Goal: Information Seeking & Learning: Learn about a topic

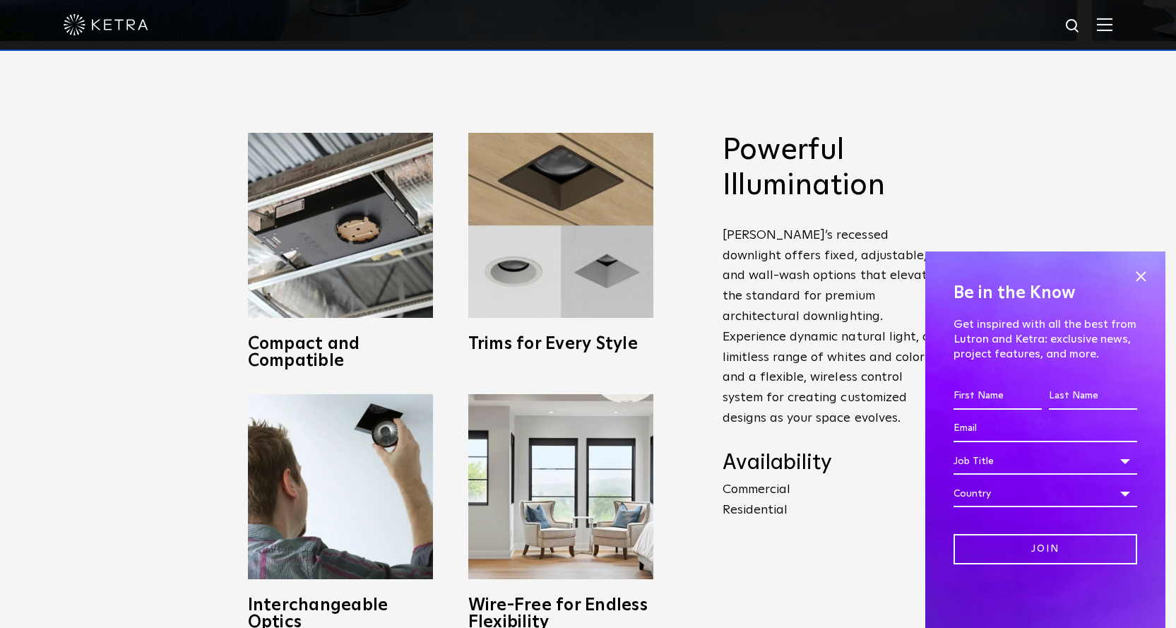
scroll to position [636, 0]
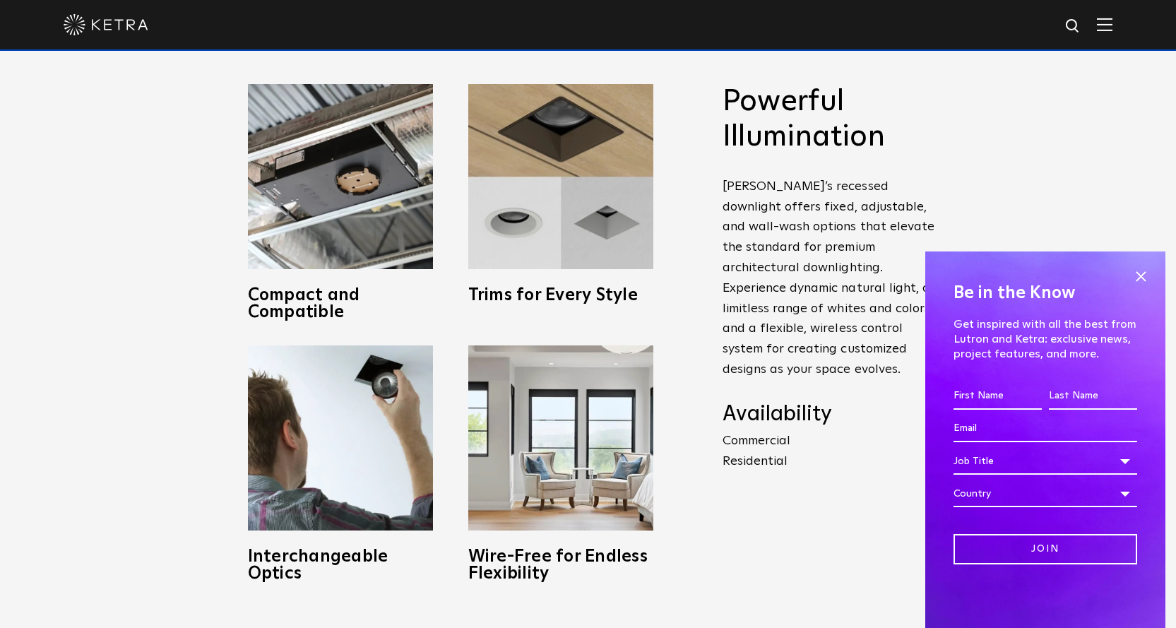
click at [776, 448] on p "Commercial Residential" at bounding box center [832, 451] width 219 height 41
click at [1141, 272] on span at bounding box center [1140, 276] width 21 height 21
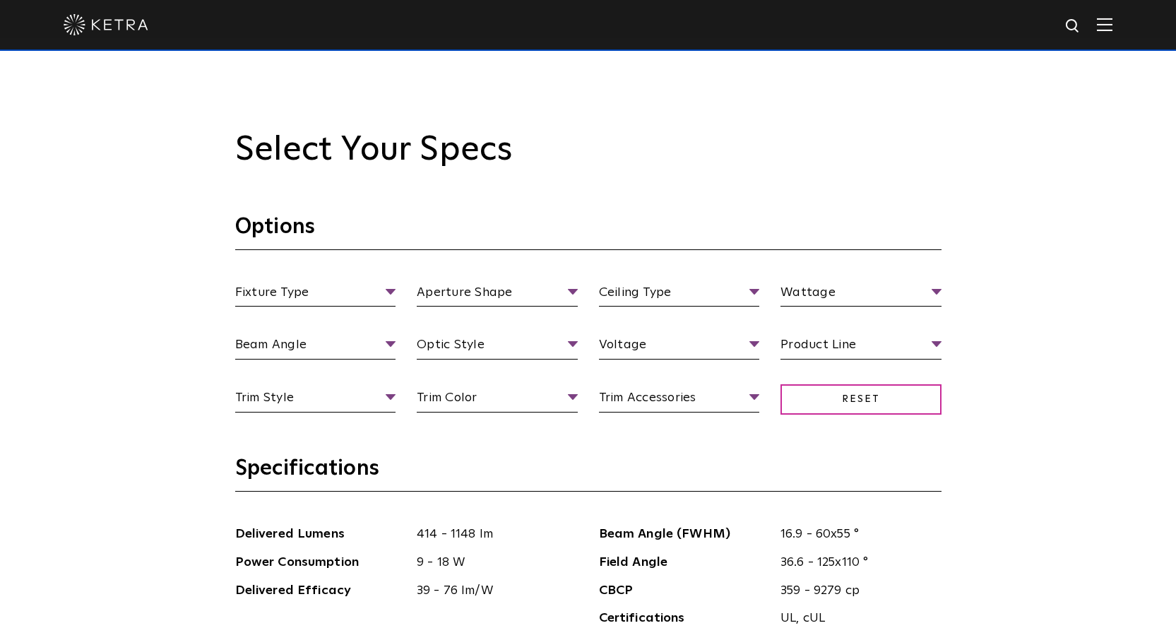
scroll to position [1342, 0]
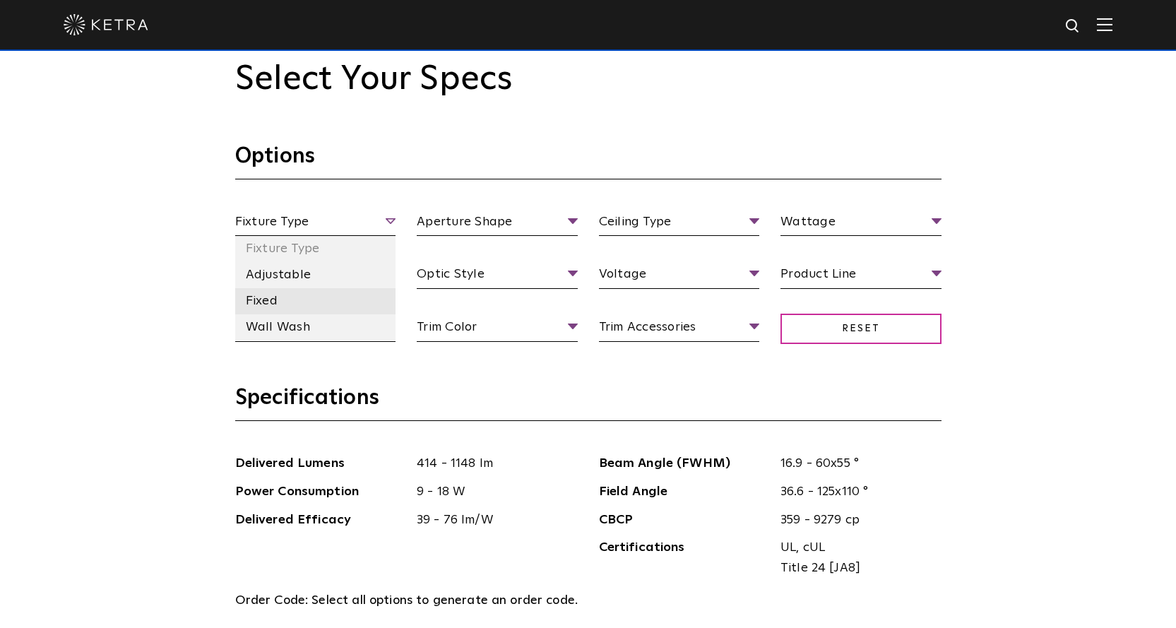
click at [273, 301] on li "Fixed" at bounding box center [315, 301] width 161 height 26
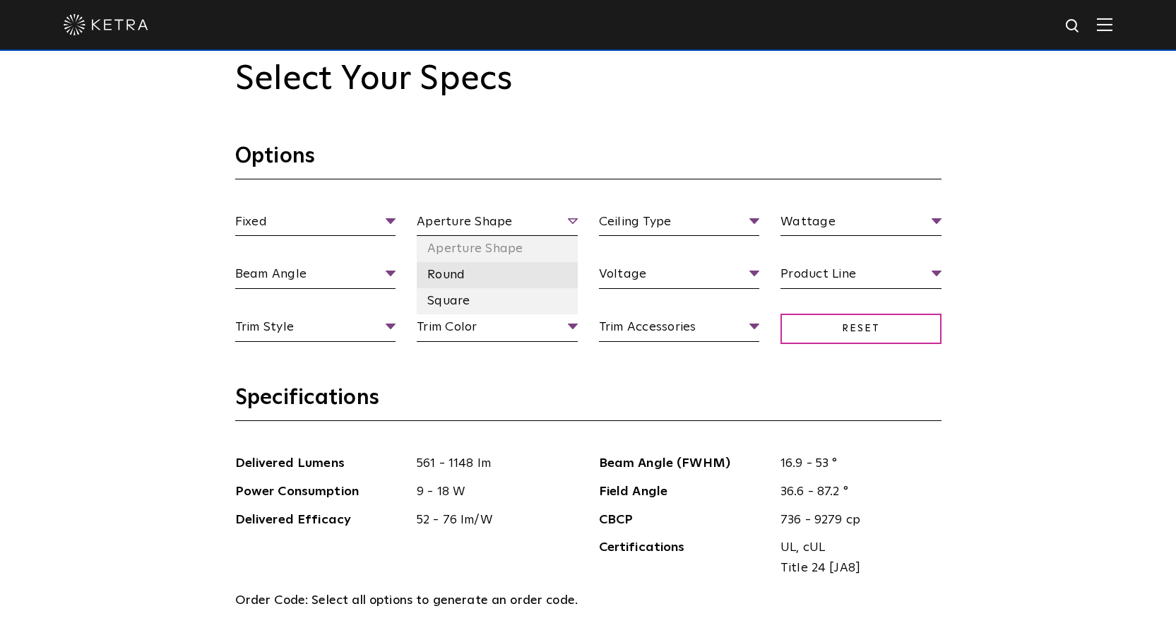
click at [443, 273] on li "Round" at bounding box center [497, 275] width 161 height 26
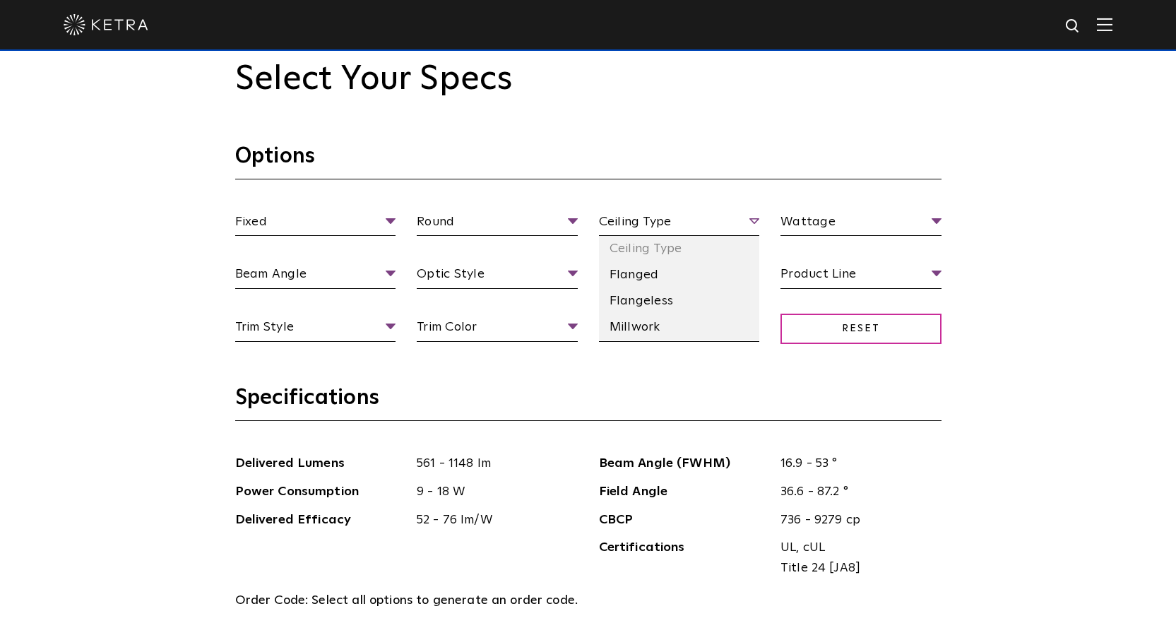
click at [637, 229] on span "Ceiling Type" at bounding box center [679, 224] width 161 height 25
click at [641, 283] on li "Flanged" at bounding box center [679, 275] width 161 height 26
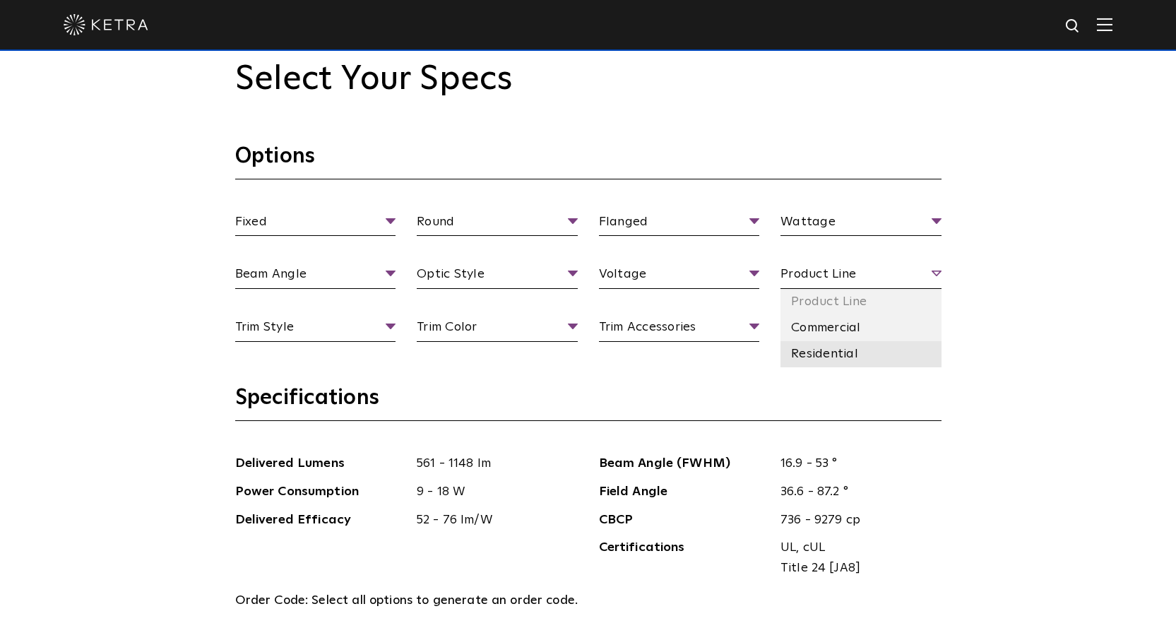
click at [824, 356] on li "Residential" at bounding box center [861, 354] width 161 height 26
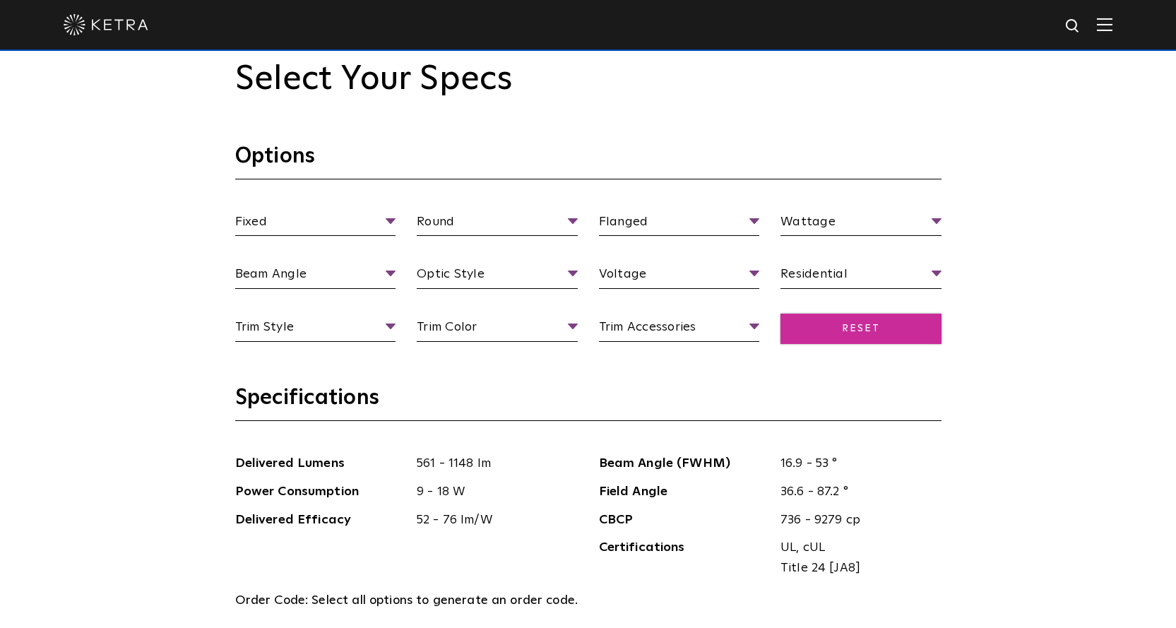
click at [824, 324] on span "Reset" at bounding box center [861, 329] width 161 height 30
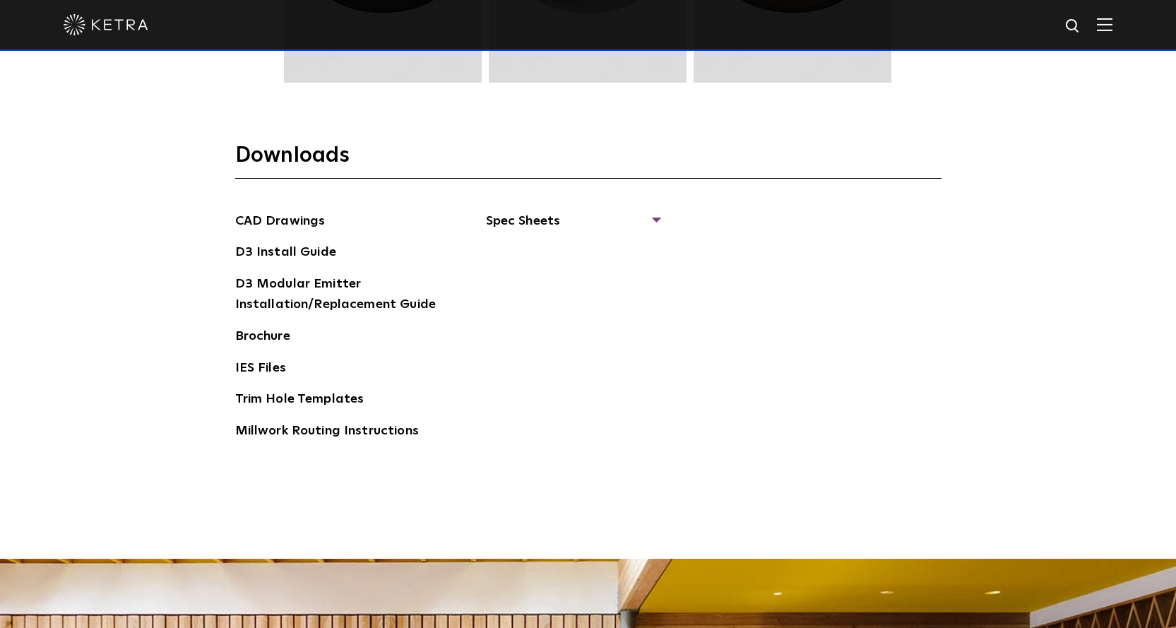
scroll to position [1766, 0]
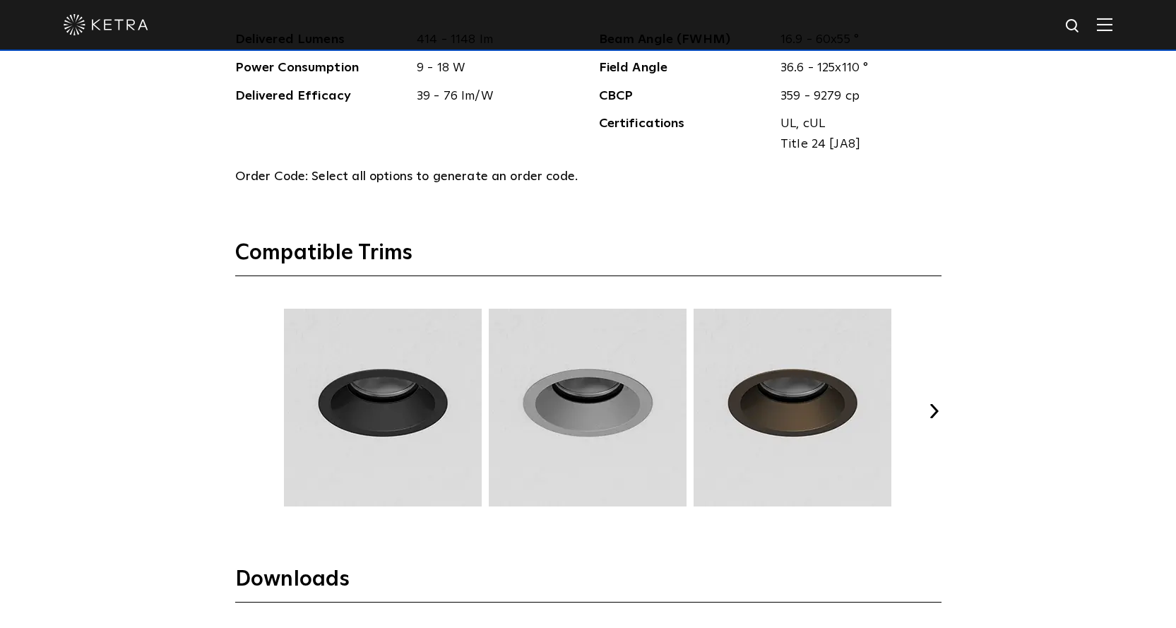
click at [930, 409] on button "Next" at bounding box center [935, 411] width 14 height 14
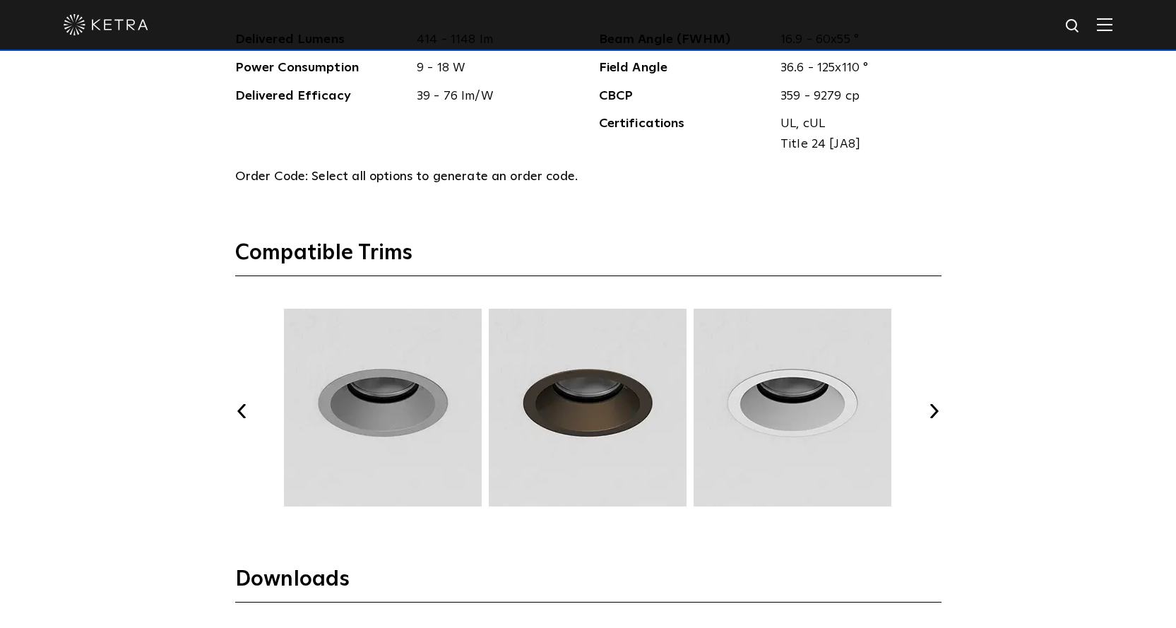
click at [930, 409] on button "Next" at bounding box center [935, 411] width 14 height 14
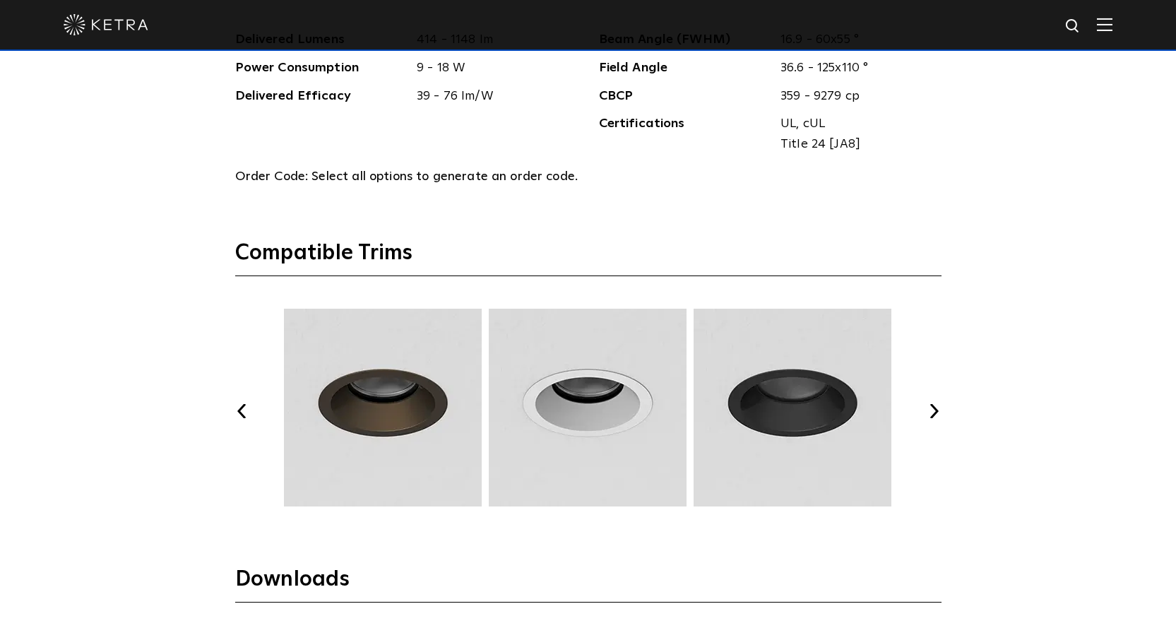
click at [930, 409] on button "Next" at bounding box center [935, 411] width 14 height 14
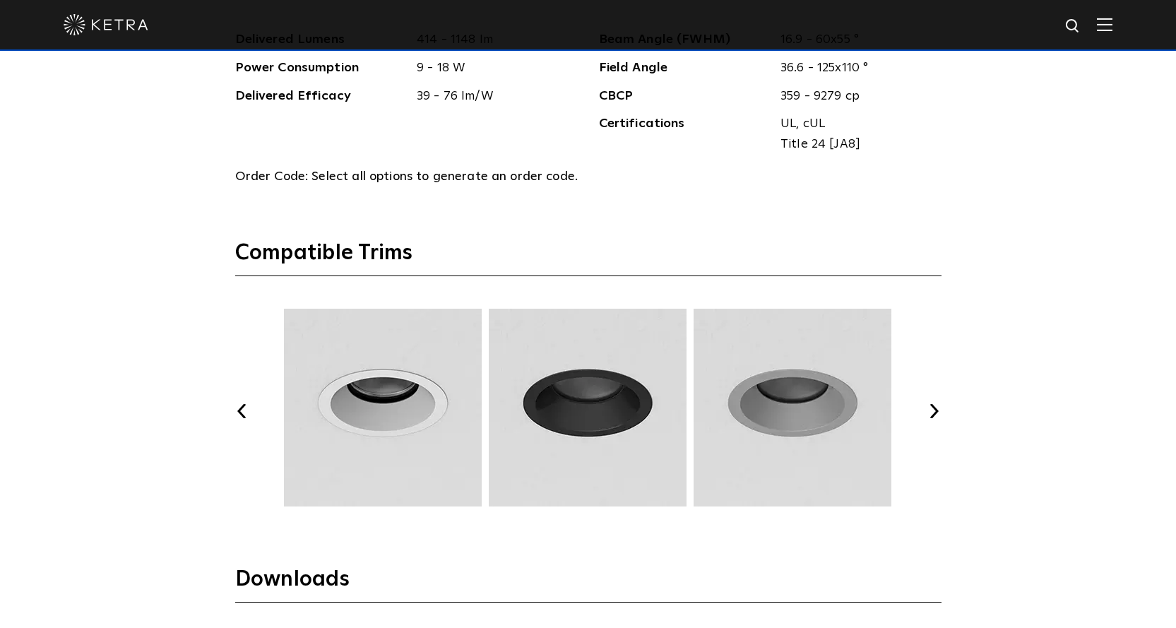
click at [930, 409] on button "Next" at bounding box center [935, 411] width 14 height 14
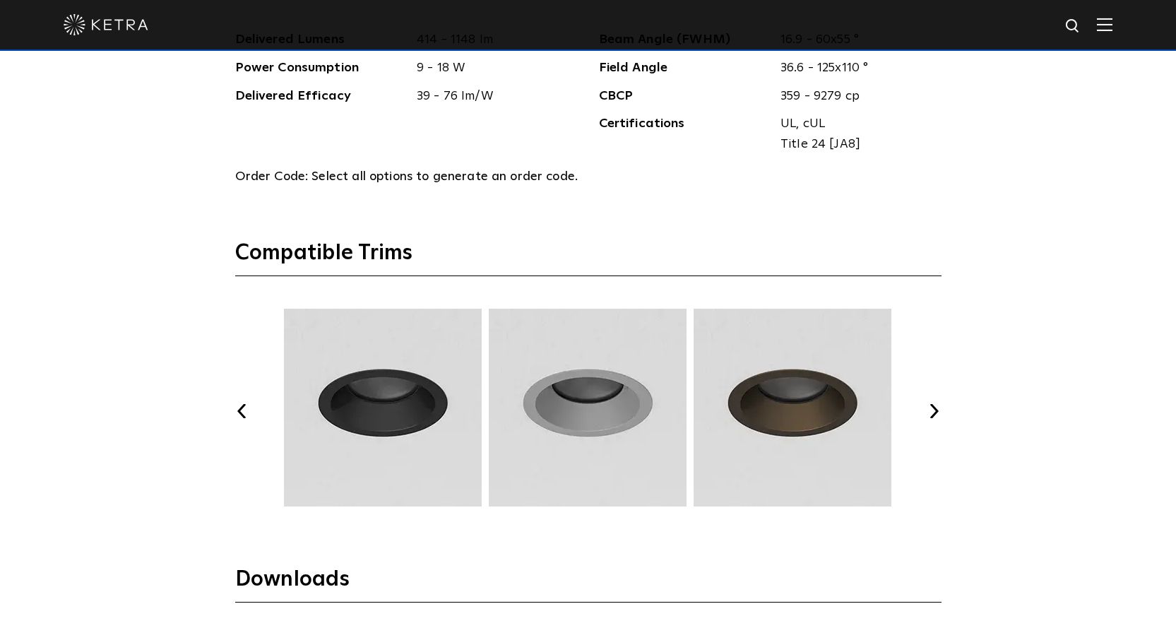
click at [930, 409] on button "Next" at bounding box center [935, 411] width 14 height 14
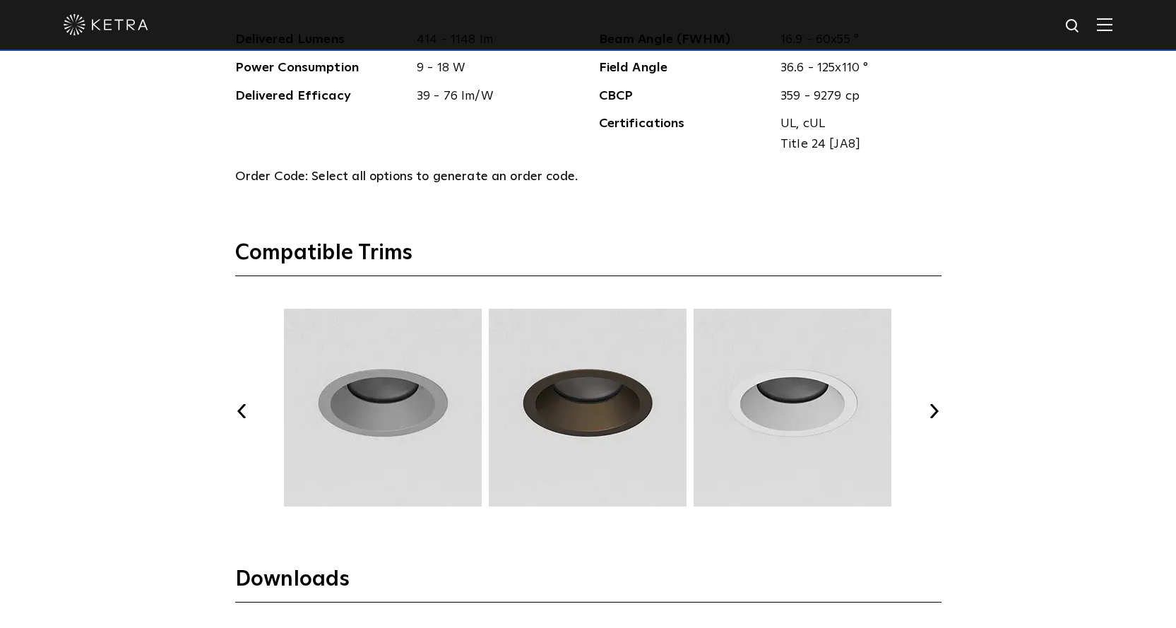
click at [930, 409] on button "Next" at bounding box center [935, 411] width 14 height 14
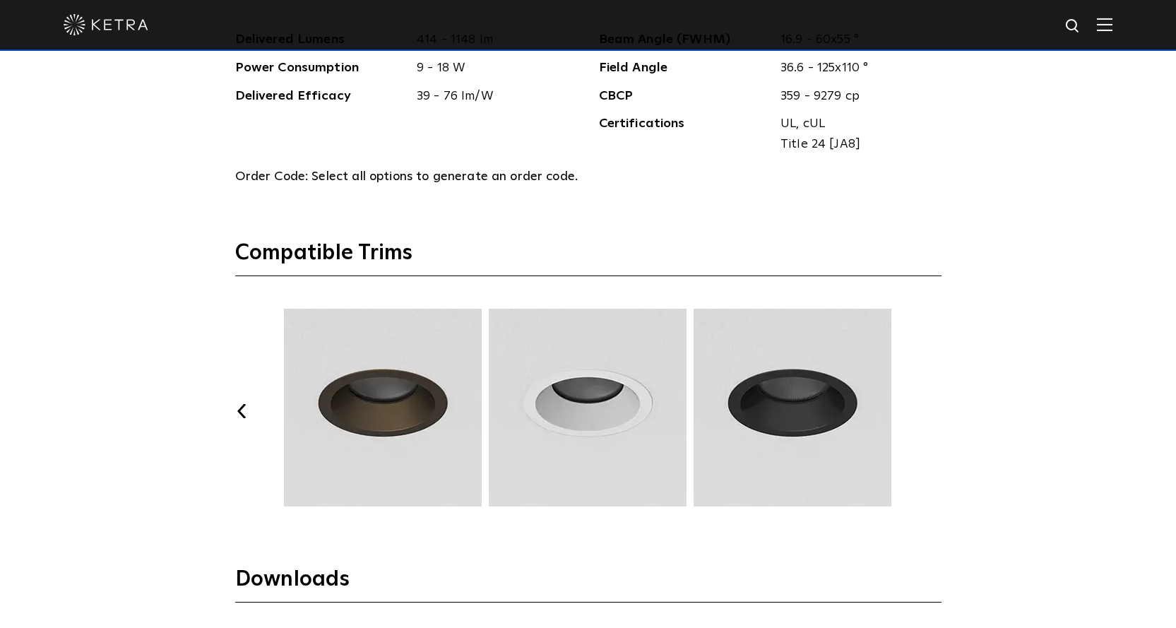
click at [930, 409] on button "Next" at bounding box center [935, 411] width 14 height 14
click at [241, 415] on button "Previous" at bounding box center [242, 411] width 14 height 14
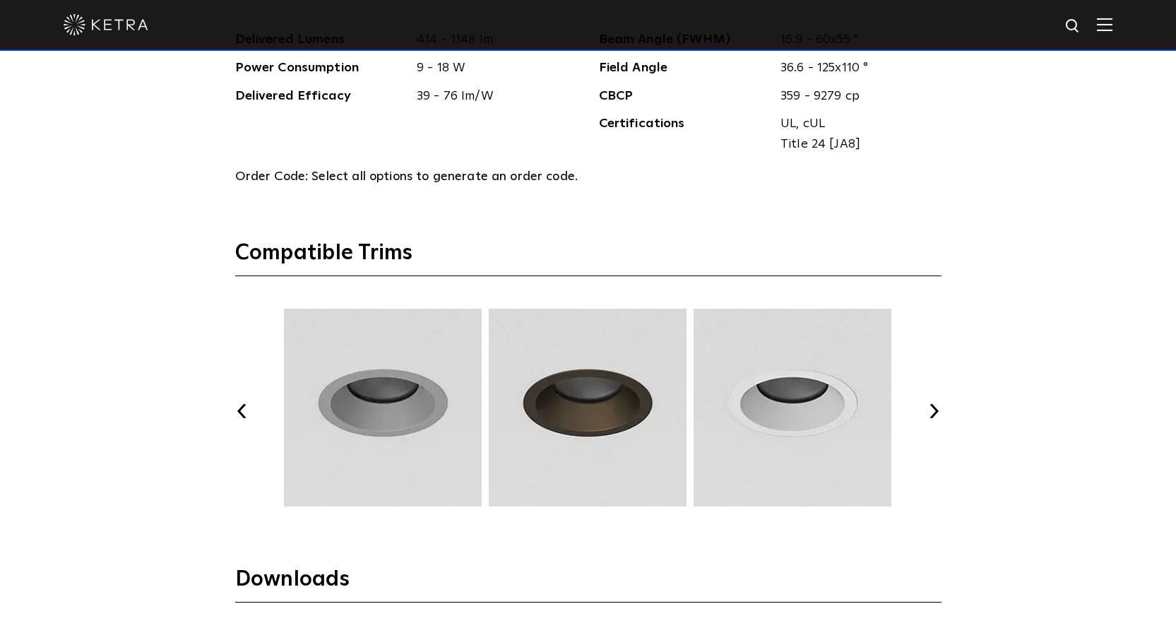
click at [241, 415] on button "Previous" at bounding box center [242, 411] width 14 height 14
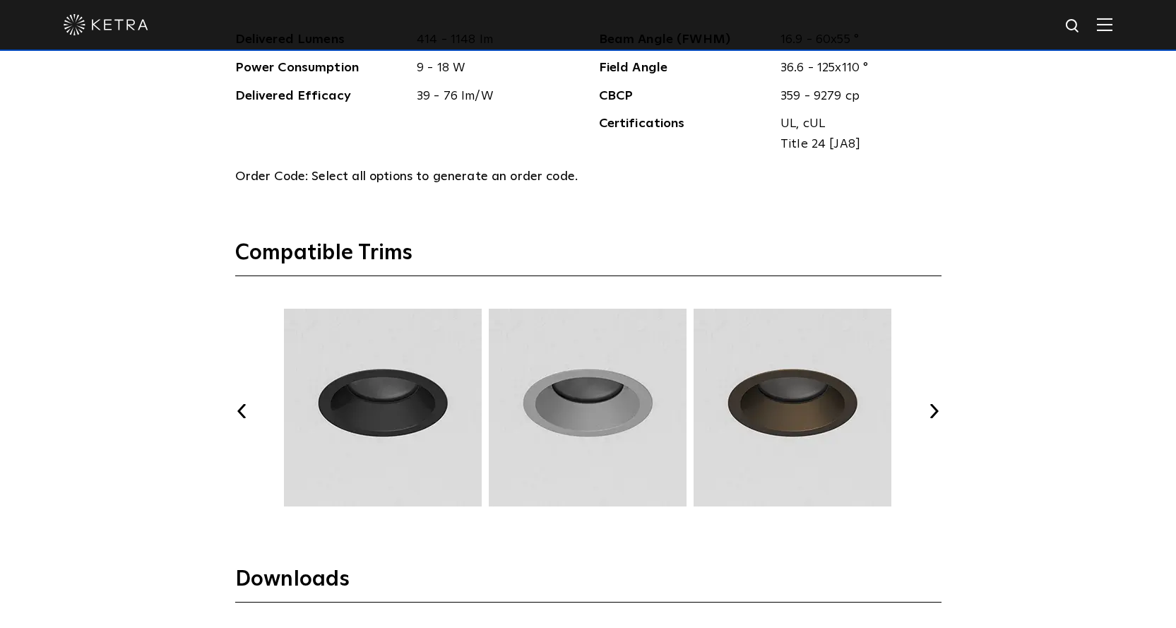
click at [241, 415] on button "Previous" at bounding box center [242, 411] width 14 height 14
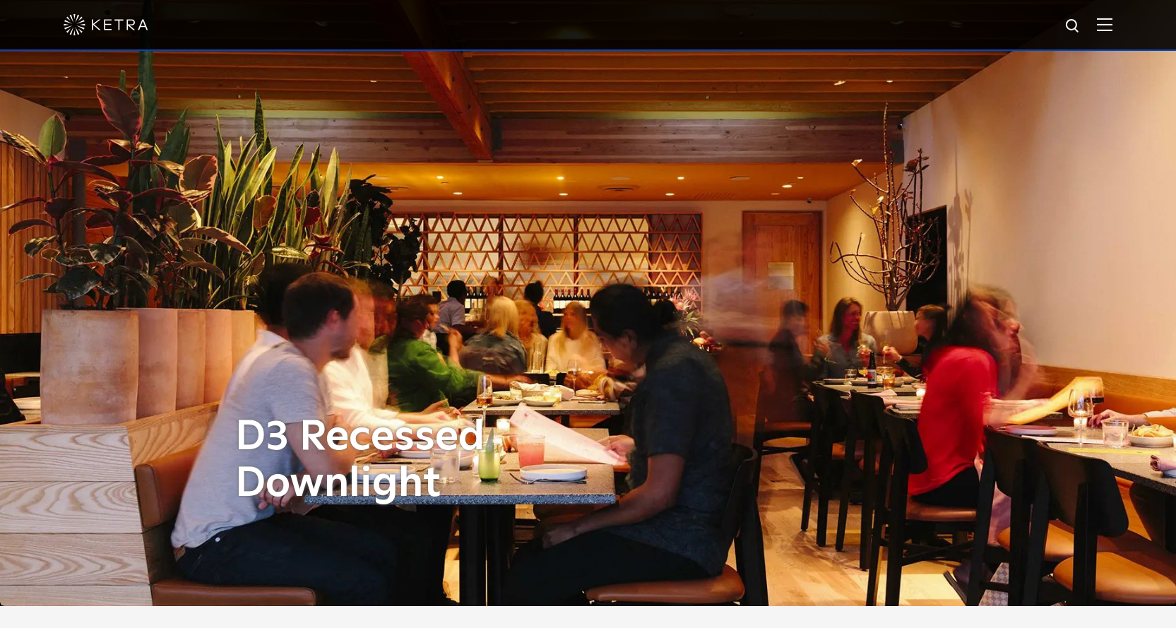
scroll to position [0, 0]
